Goal: Task Accomplishment & Management: Use online tool/utility

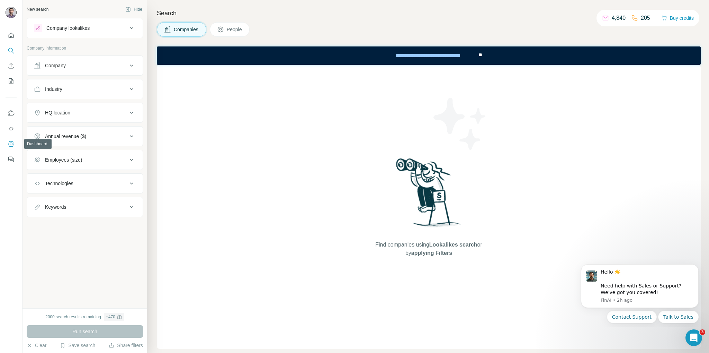
click at [9, 144] on icon "Dashboard" at bounding box center [11, 144] width 6 height 6
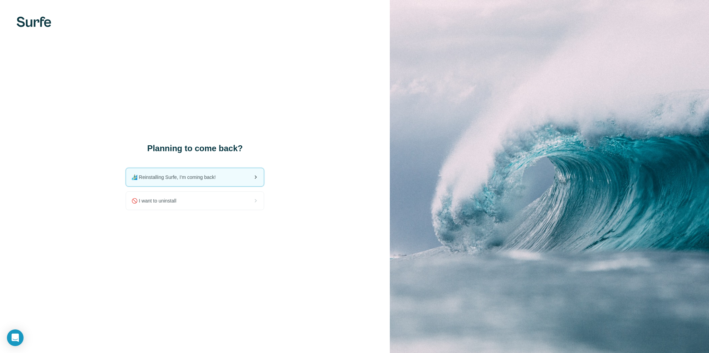
click at [249, 182] on div "🏄🏻‍♂️ Reinstalling Surfe, I'm coming back!" at bounding box center [195, 177] width 138 height 18
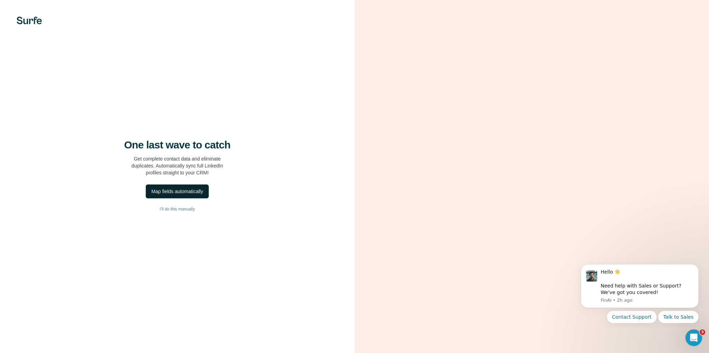
click at [205, 194] on button "Map fields automatically" at bounding box center [177, 191] width 63 height 14
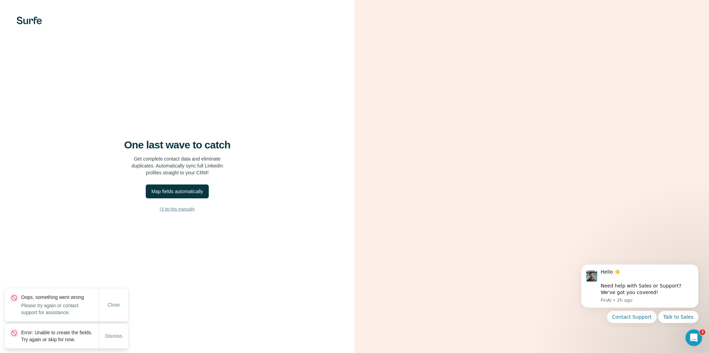
click at [198, 210] on button "I’ll do this manually" at bounding box center [177, 209] width 327 height 10
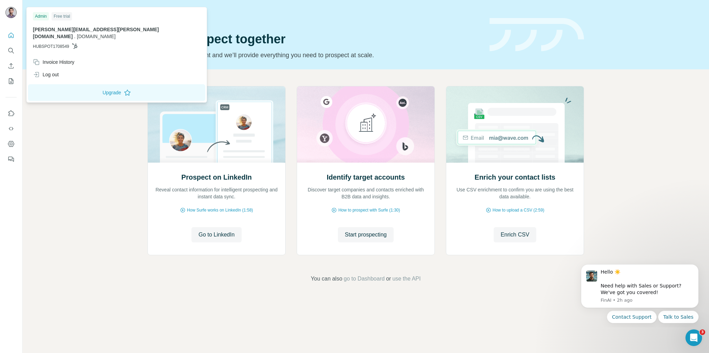
click at [14, 12] on img at bounding box center [11, 12] width 11 height 11
click at [57, 71] on div "Log out" at bounding box center [46, 74] width 26 height 7
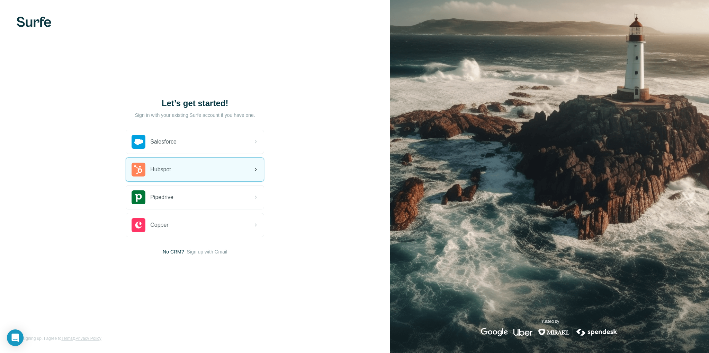
click at [228, 171] on div "Hubspot" at bounding box center [195, 170] width 138 height 24
